Goal: Transaction & Acquisition: Purchase product/service

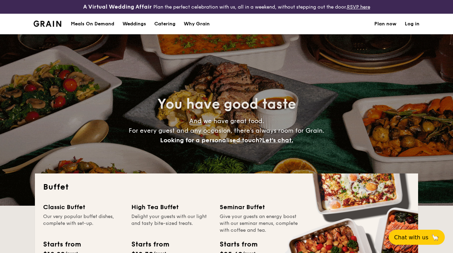
select select
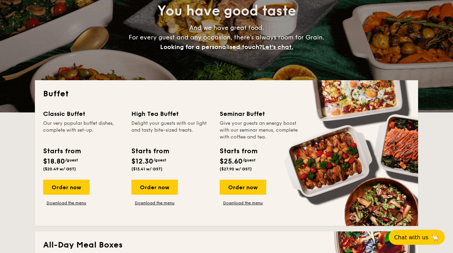
scroll to position [93, 0]
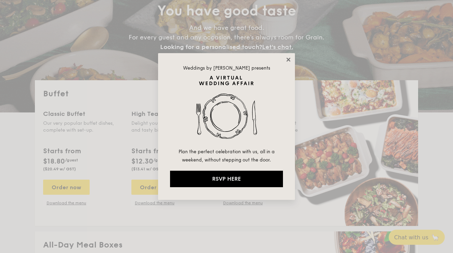
click at [289, 61] on icon at bounding box center [289, 60] width 6 height 6
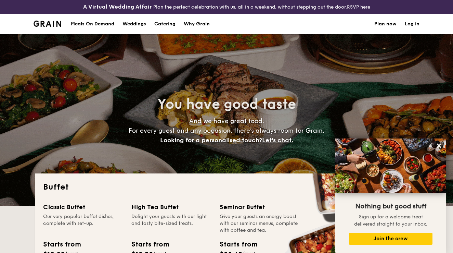
scroll to position [0, 0]
click at [96, 23] on div "Meals On Demand" at bounding box center [92, 24] width 43 height 21
click at [170, 27] on h1 "Catering" at bounding box center [164, 24] width 21 height 21
click at [439, 147] on icon at bounding box center [439, 145] width 4 height 4
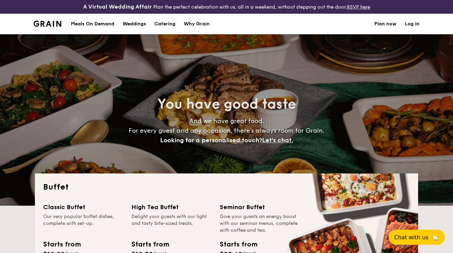
click at [157, 21] on h1 "Catering" at bounding box center [164, 24] width 21 height 21
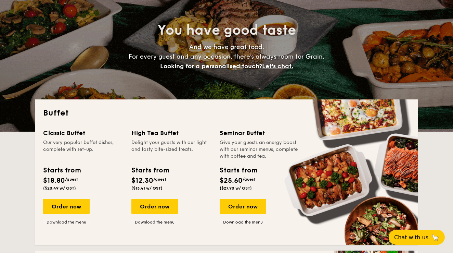
scroll to position [73, 0]
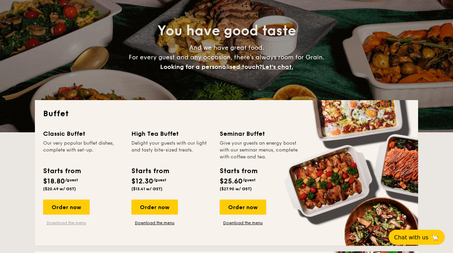
click at [73, 223] on link "Download the menu" at bounding box center [66, 222] width 47 height 5
click at [236, 154] on div "Give your guests an energy boost with our seminar menus, complete with coffee a…" at bounding box center [260, 150] width 80 height 21
click at [245, 227] on div "Classic Buffet Our very popular buffet dishes, complete with set-up. Starts fro…" at bounding box center [226, 183] width 367 height 109
click at [241, 221] on link "Download the menu" at bounding box center [243, 222] width 47 height 5
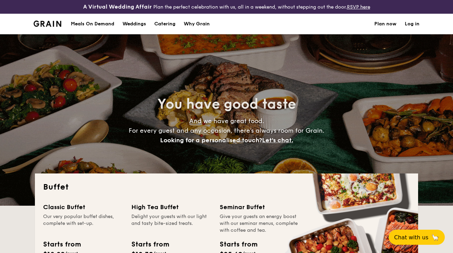
scroll to position [0, 0]
click at [135, 23] on div "Weddings" at bounding box center [135, 24] width 24 height 21
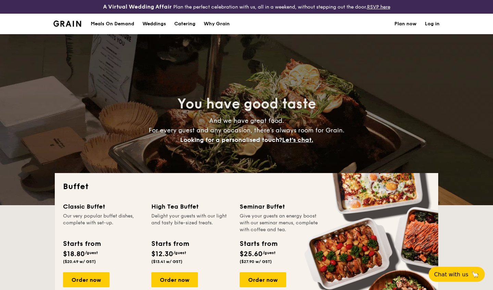
select select
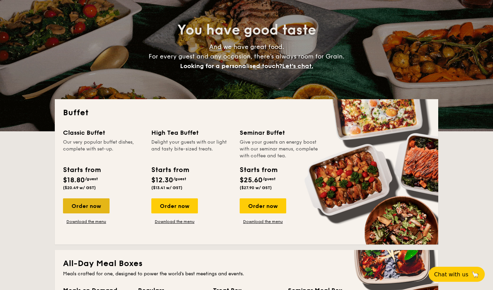
click at [107, 204] on div "Order now" at bounding box center [86, 206] width 47 height 15
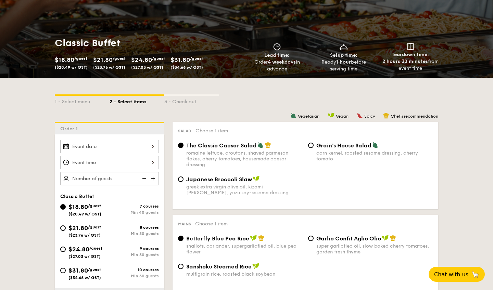
scroll to position [86, 0]
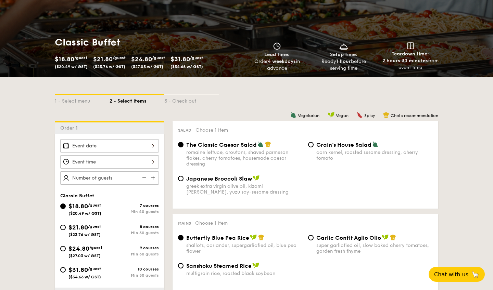
click at [139, 146] on div "2025 Oct [DATE] Tue Wed Thu Fri Sat Sun 1 2 3 4 5 6 7 8 9 10 11 12 13 14 15 16 …" at bounding box center [109, 145] width 99 height 13
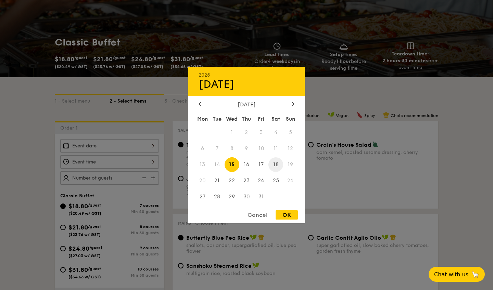
click at [279, 163] on span "18" at bounding box center [276, 165] width 15 height 15
click at [289, 221] on div "Cancel OK" at bounding box center [246, 217] width 116 height 13
click at [286, 216] on div "OK" at bounding box center [287, 215] width 22 height 9
type input "[DATE]"
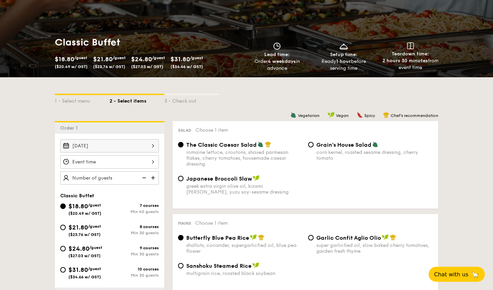
click at [144, 160] on div at bounding box center [109, 161] width 99 height 13
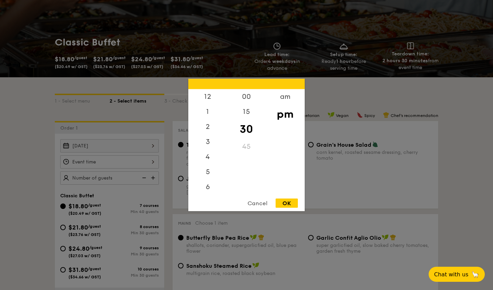
scroll to position [30, 0]
click at [209, 129] on div "4" at bounding box center [207, 130] width 39 height 20
click at [208, 144] on div "5" at bounding box center [207, 149] width 39 height 20
click at [283, 201] on div "OK" at bounding box center [287, 203] width 22 height 9
type input "5:30PM"
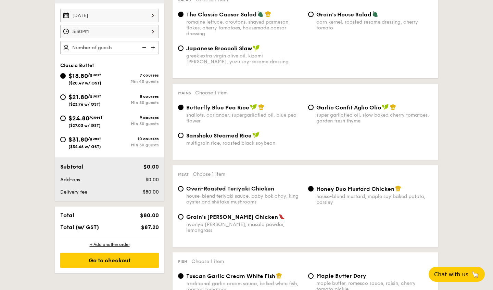
scroll to position [218, 0]
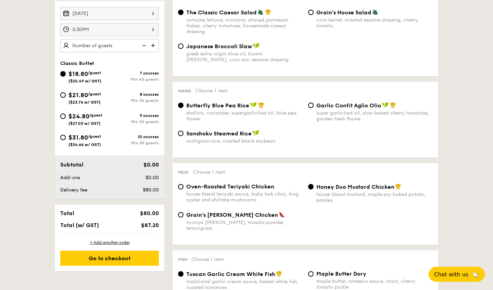
click at [128, 101] on div "Min 30 guests" at bounding box center [134, 100] width 49 height 5
click at [66, 98] on input "$21.80 /guest ($23.76 w/ GST) 8 courses Min 30 guests" at bounding box center [62, 94] width 5 height 5
radio input "true"
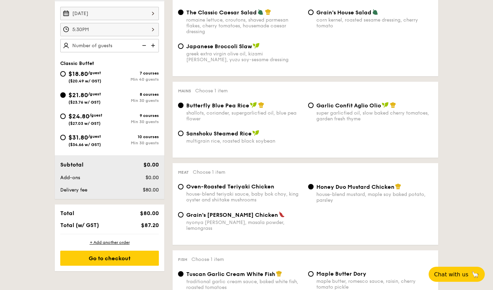
radio input "true"
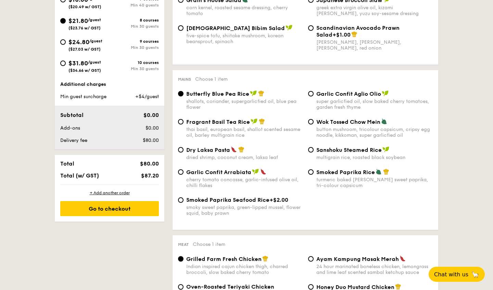
scroll to position [292, 0]
select select
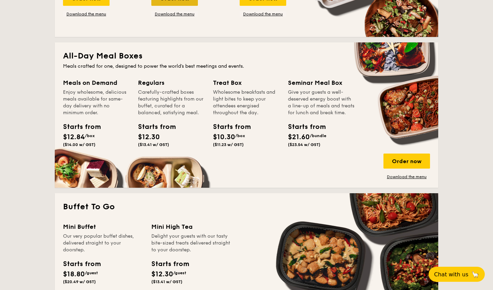
scroll to position [300, 0]
